Goal: Obtain resource: Obtain resource

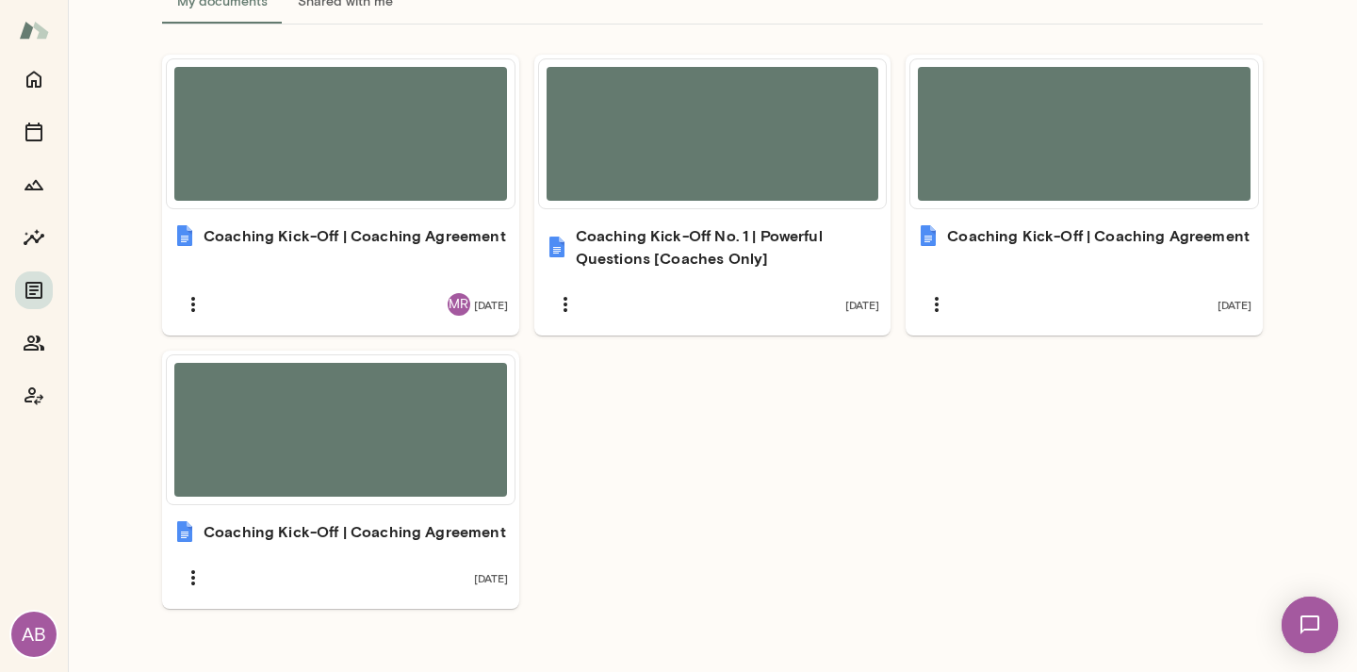
scroll to position [572, 0]
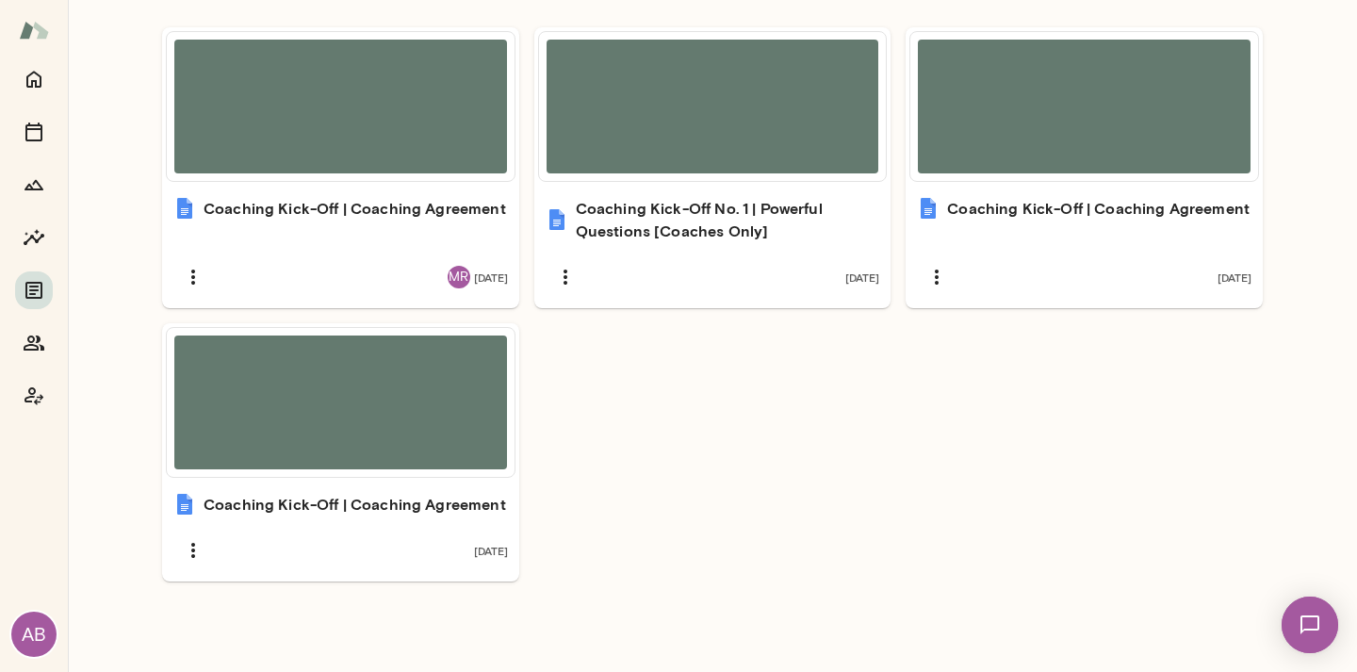
click at [583, 368] on ul "Coaching Kick-Off | Coaching Agreement MR [DATE] Coaching Kick-Off No. 1 | Powe…" at bounding box center [712, 304] width 1101 height 554
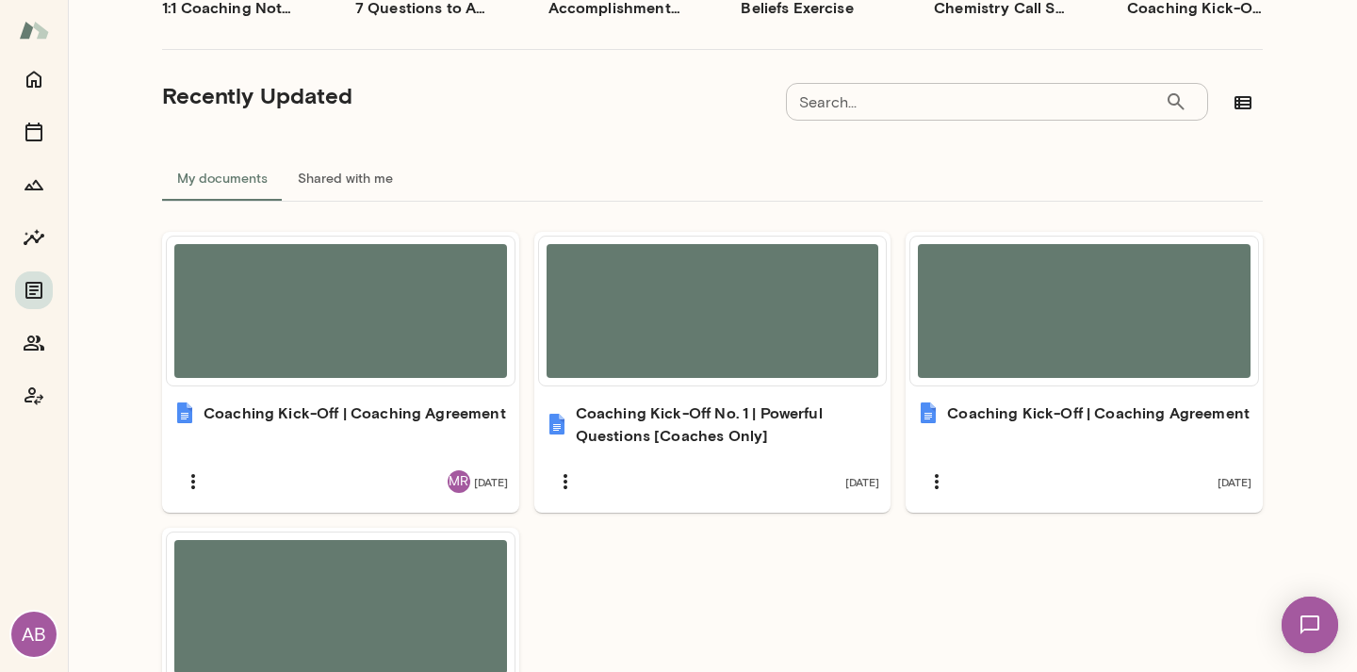
scroll to position [471, 0]
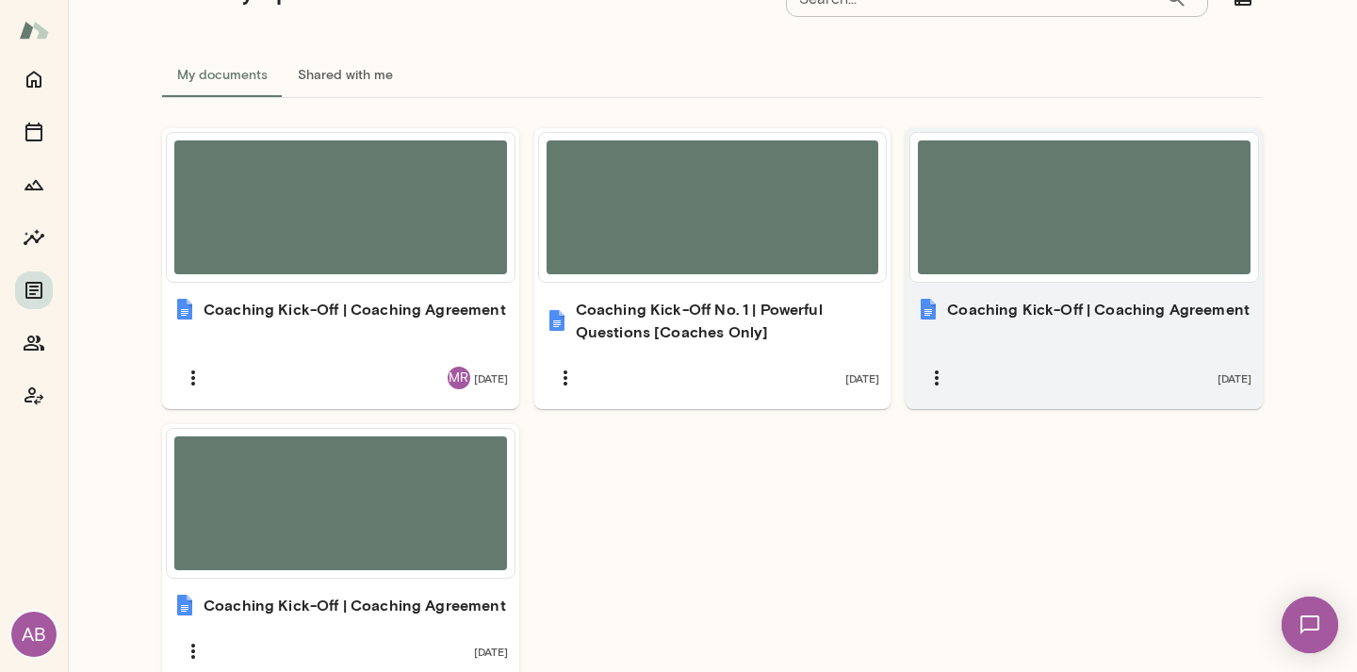
click at [1019, 263] on div at bounding box center [1084, 207] width 333 height 134
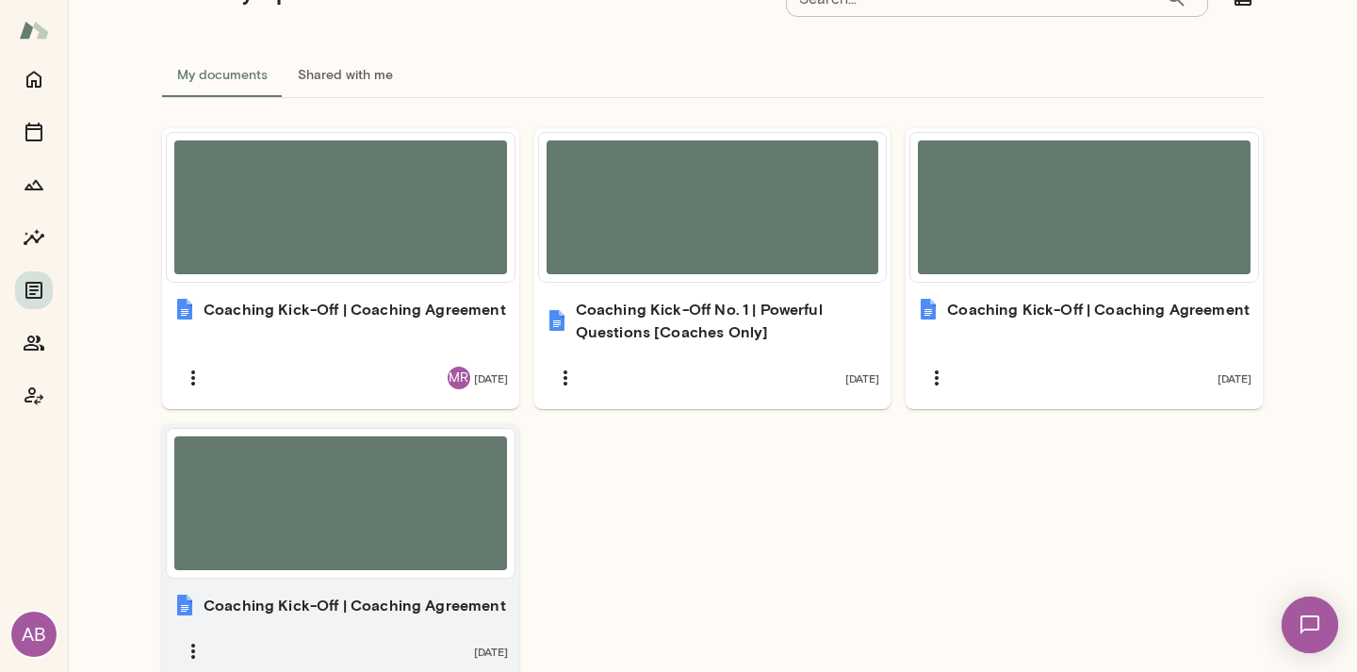
click at [419, 508] on div at bounding box center [340, 503] width 333 height 134
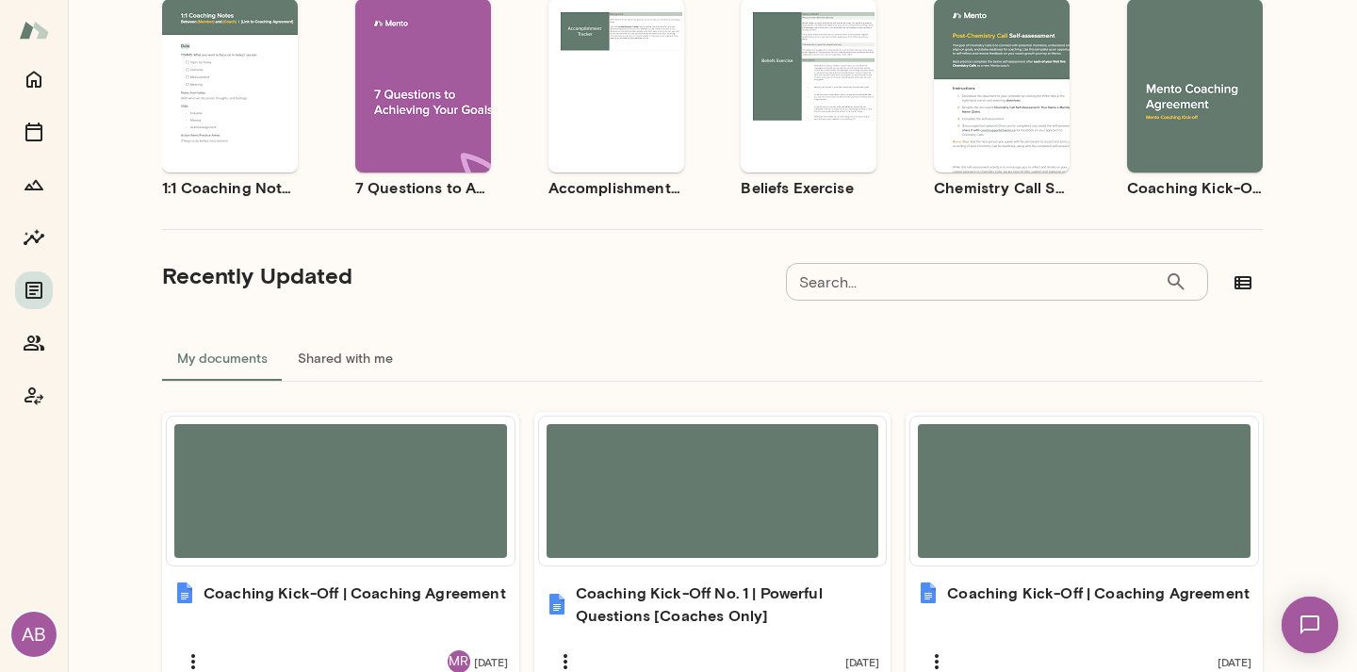
scroll to position [189, 0]
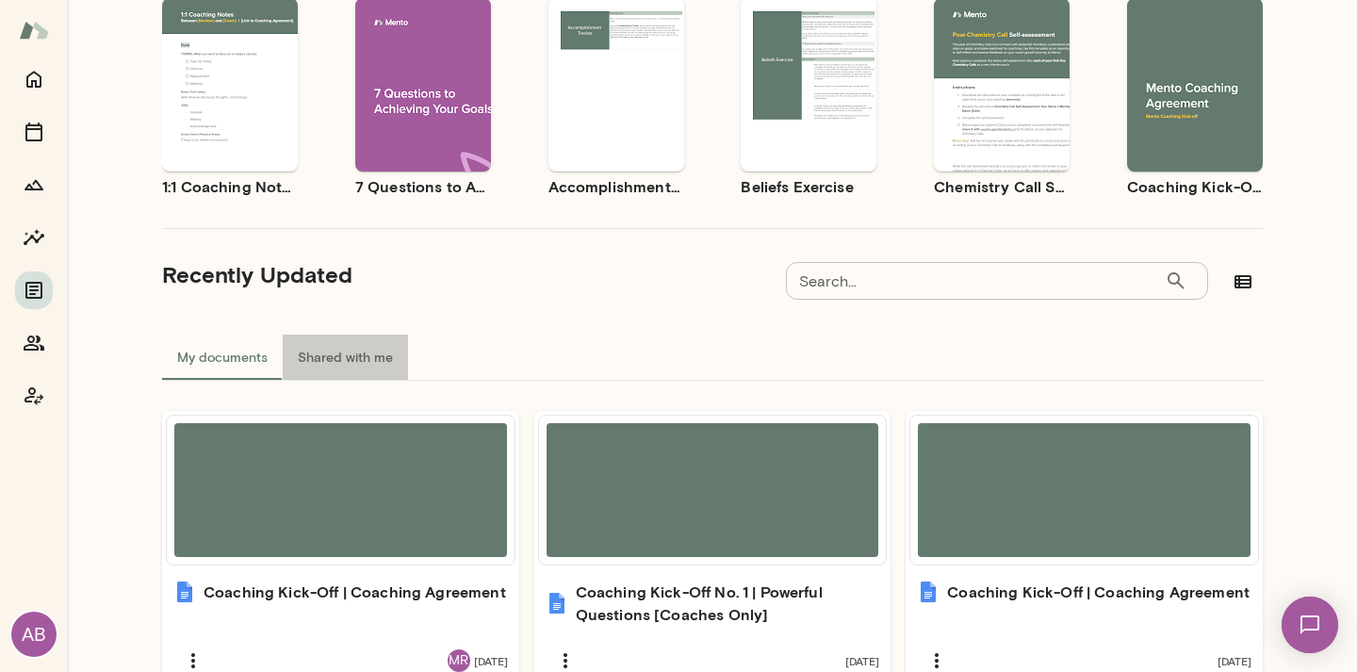
click at [353, 362] on button "Shared with me" at bounding box center [345, 357] width 125 height 45
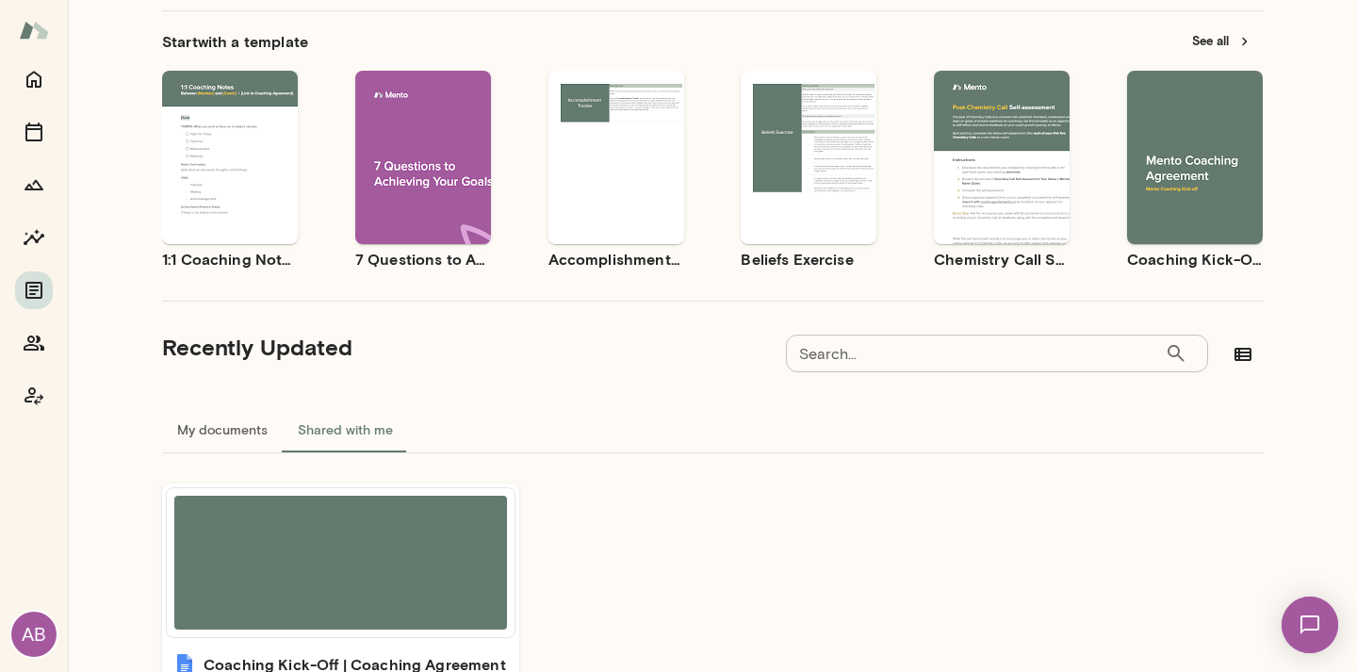
scroll to position [94, 0]
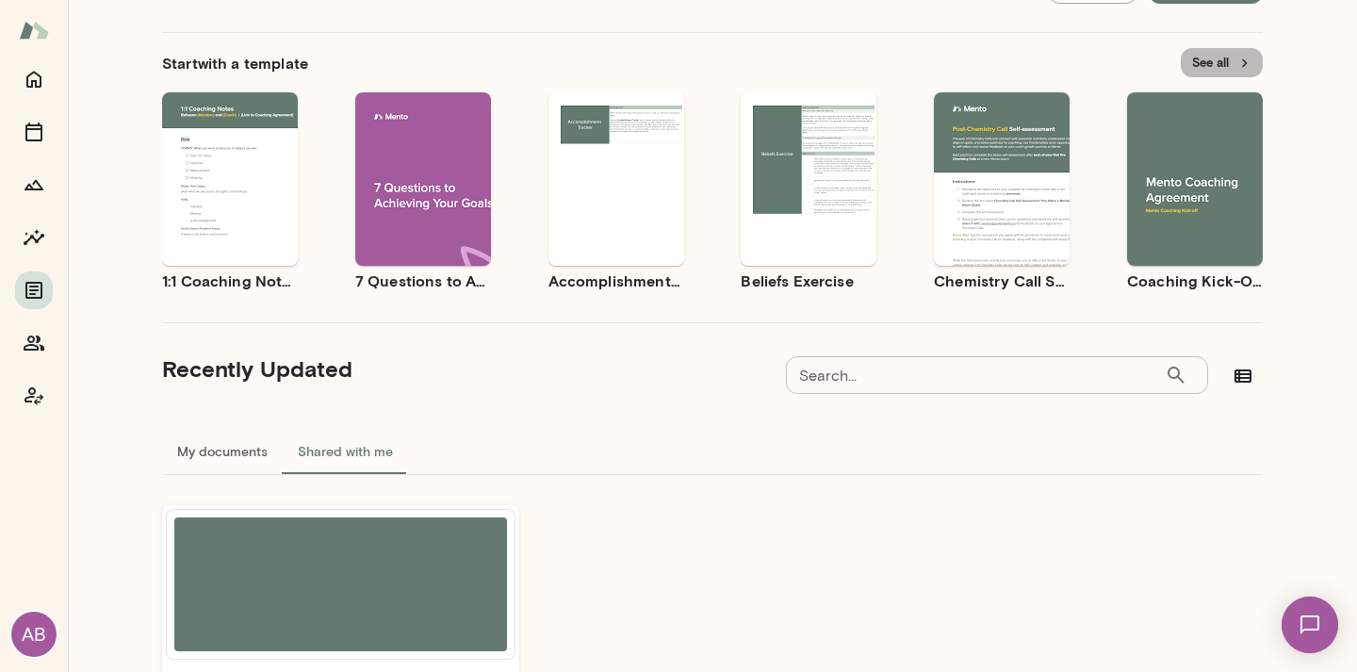
click at [1208, 74] on button "See all" at bounding box center [1222, 62] width 82 height 29
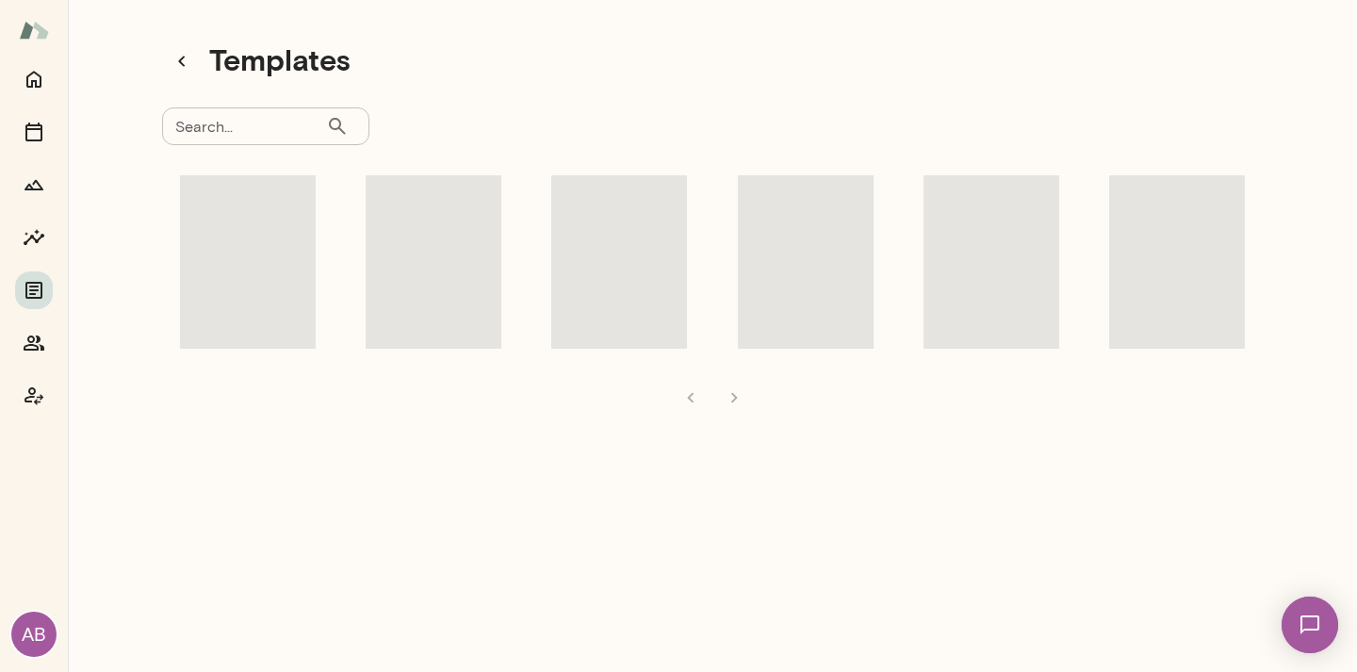
click at [1209, 64] on div "Templates" at bounding box center [712, 61] width 1101 height 40
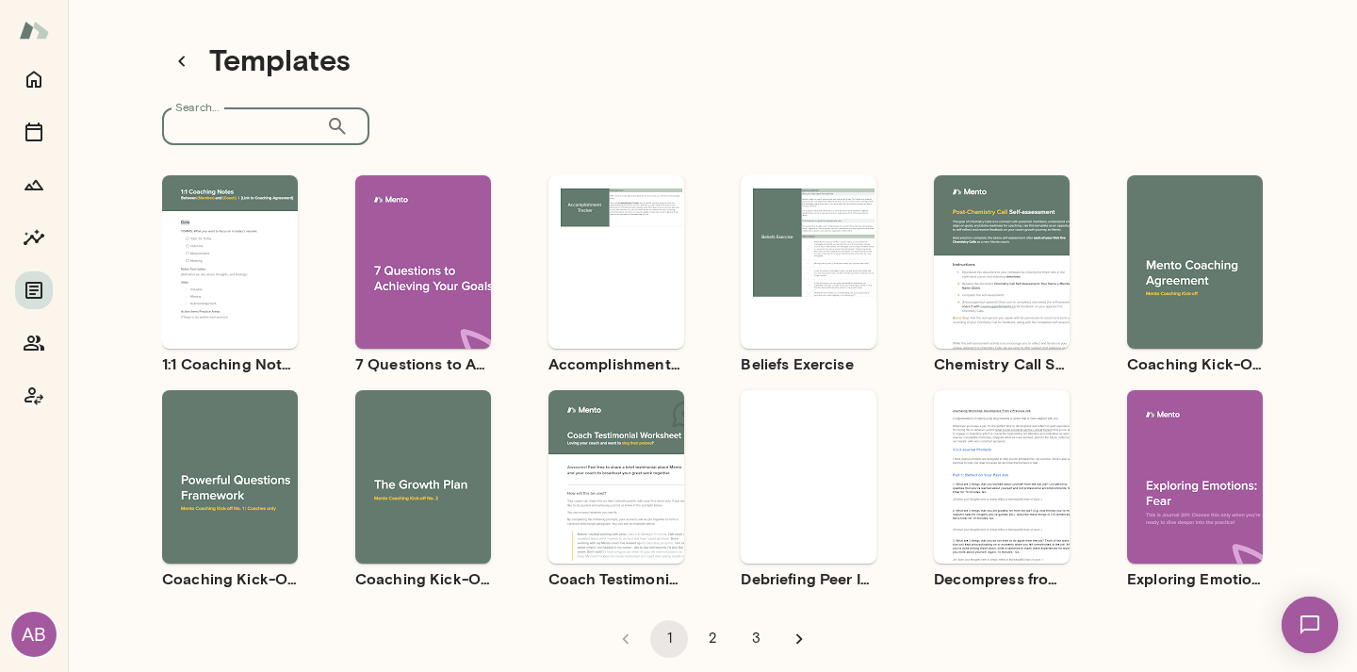
click at [307, 127] on input "Search..." at bounding box center [244, 126] width 164 height 38
type input "**********"
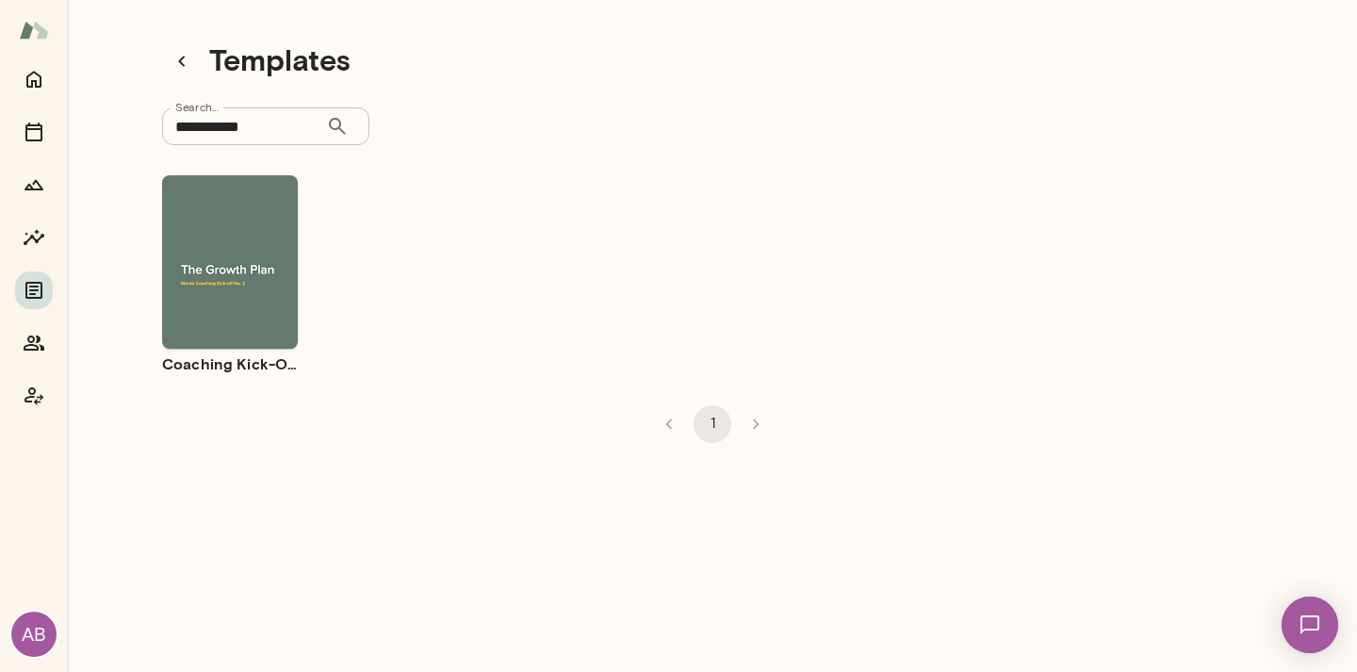
click at [300, 232] on ul "Use template Preview Coaching Kick-Off No. 2 | The Growth Plan" at bounding box center [712, 275] width 1101 height 200
click at [249, 232] on div "Use template Preview" at bounding box center [230, 261] width 136 height 173
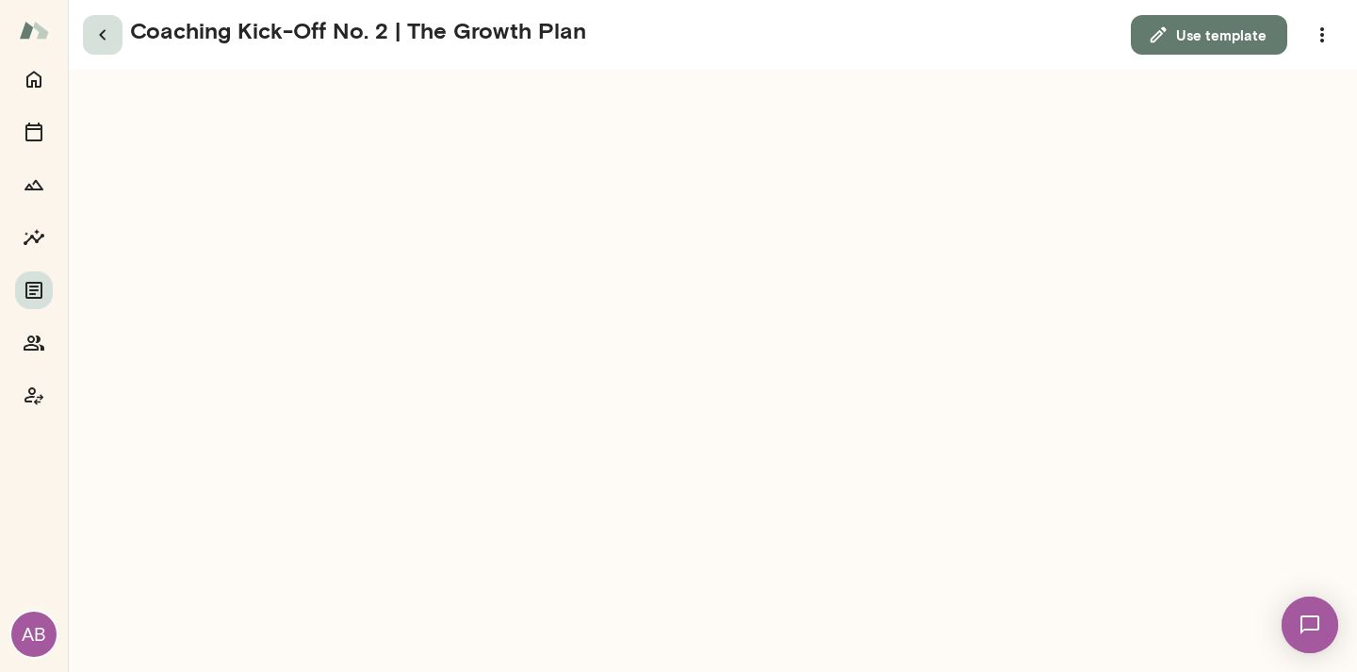
click at [100, 33] on icon "button" at bounding box center [102, 35] width 23 height 23
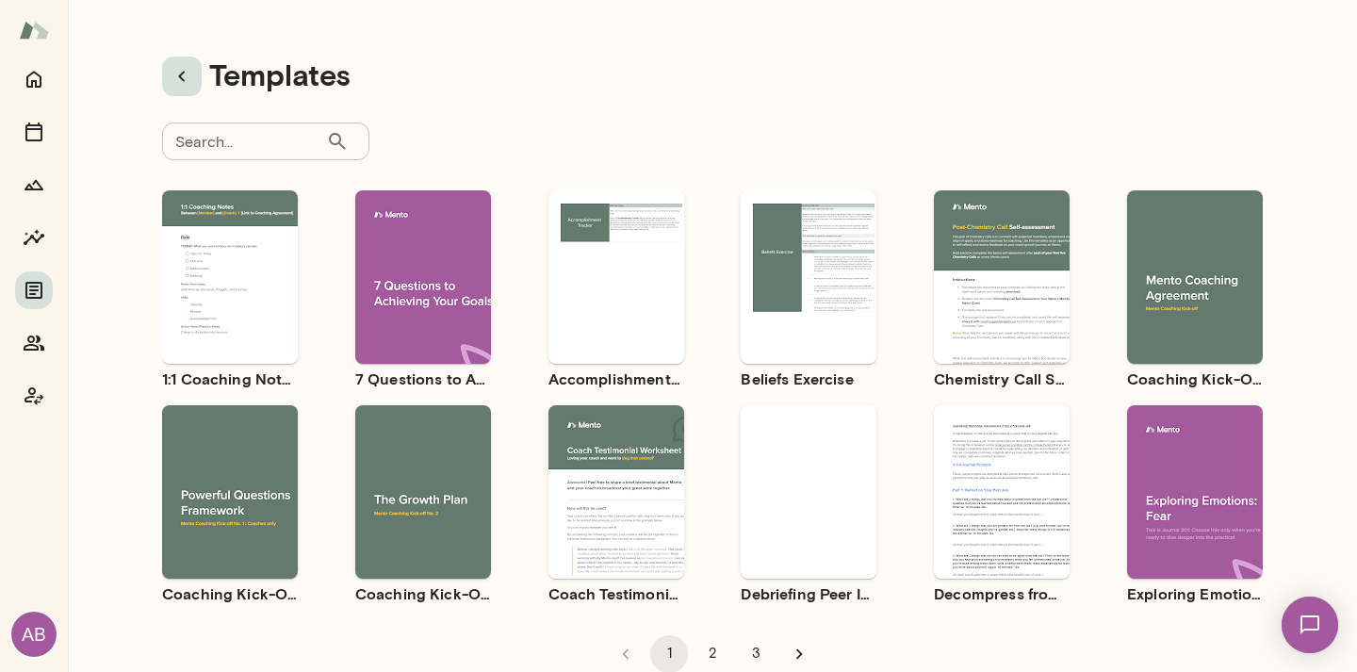
click at [184, 87] on icon "button" at bounding box center [182, 76] width 23 height 23
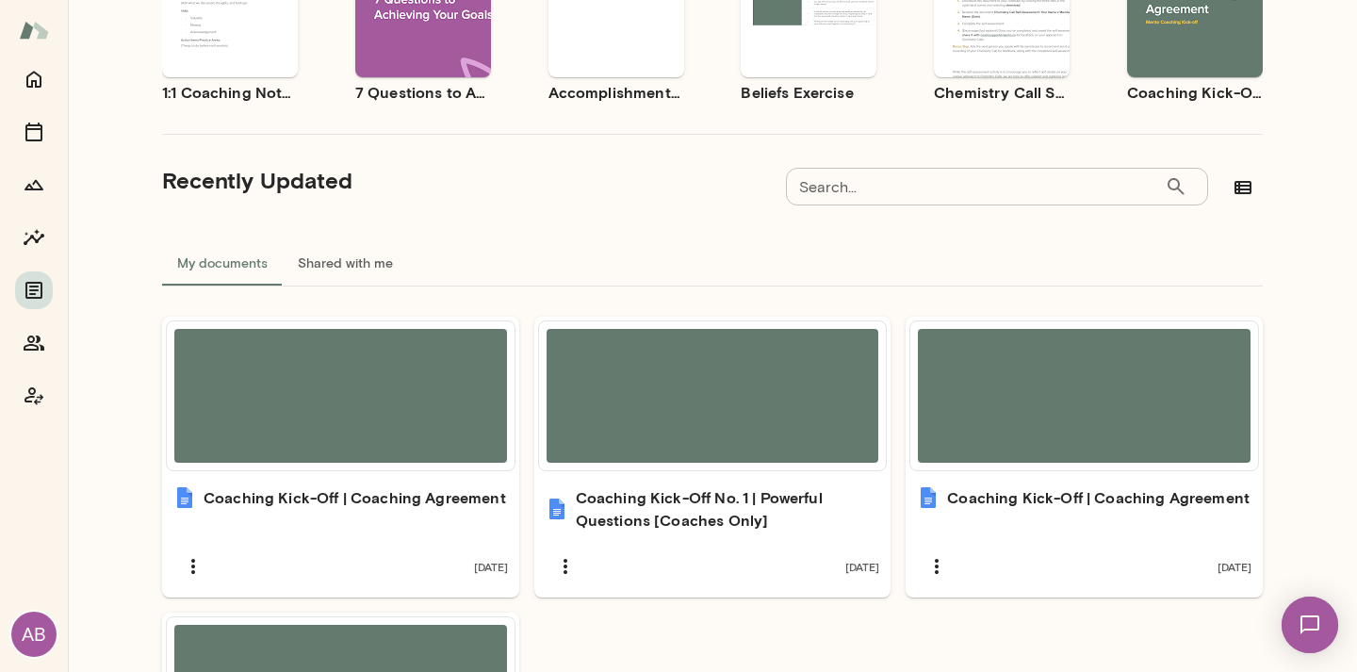
scroll to position [471, 0]
